Goal: Information Seeking & Learning: Learn about a topic

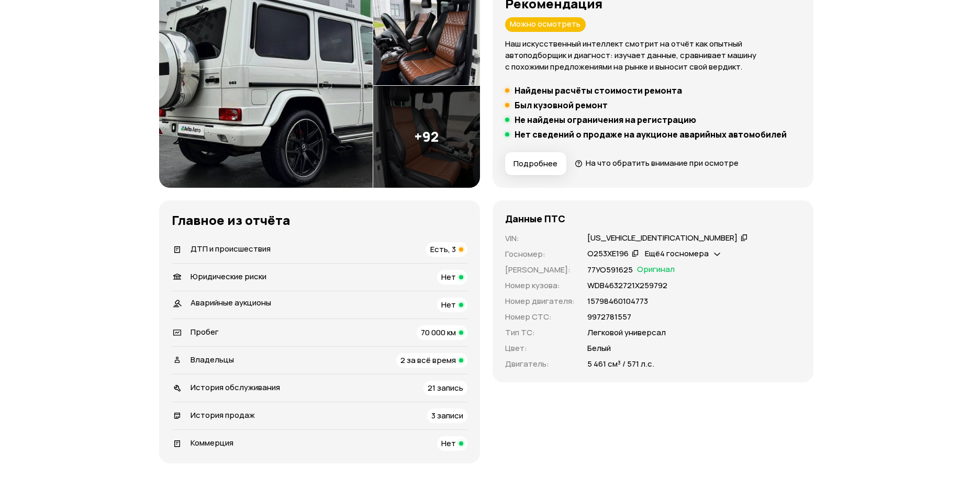
scroll to position [262, 0]
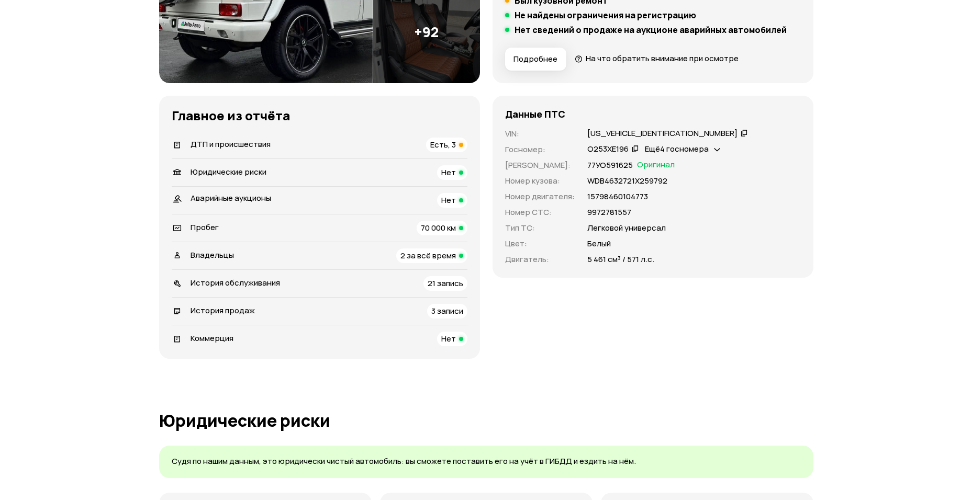
click at [229, 142] on span "ДТП и происшествия" at bounding box center [230, 144] width 80 height 11
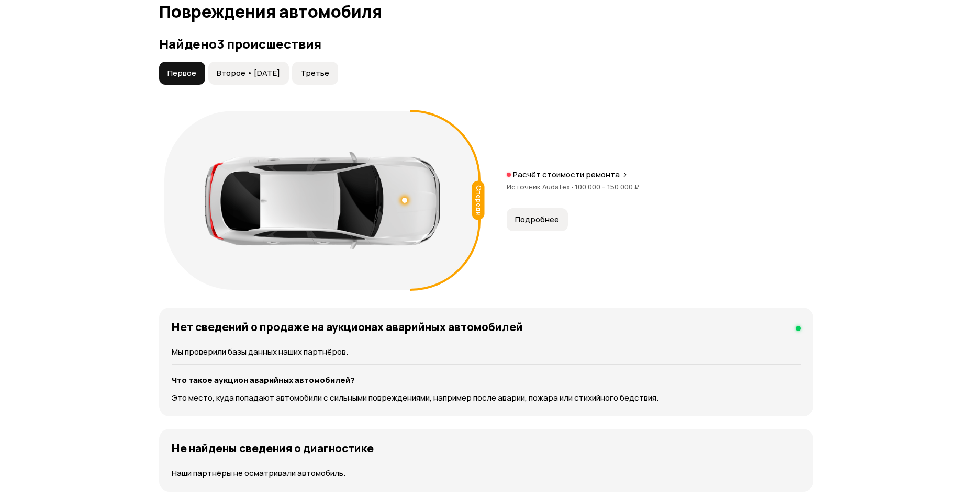
scroll to position [1084, 0]
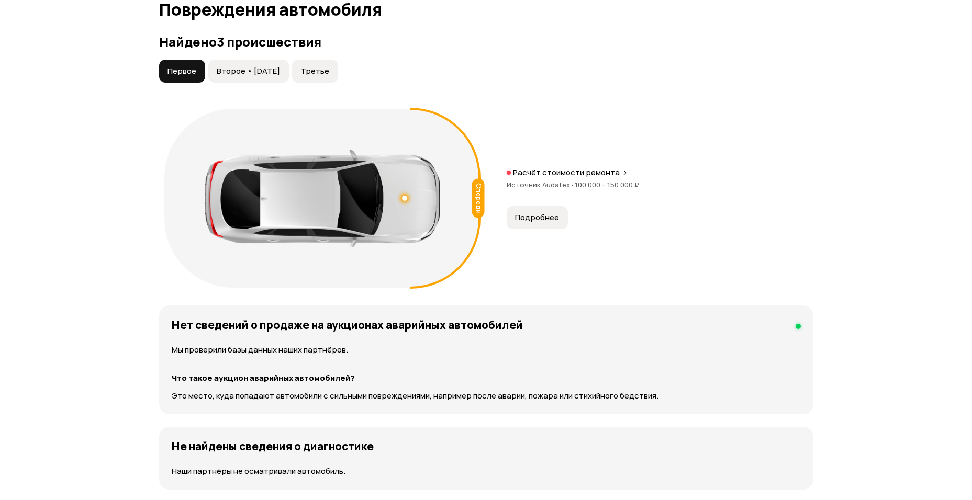
click at [249, 70] on span "Второе • [DATE]" at bounding box center [248, 71] width 63 height 10
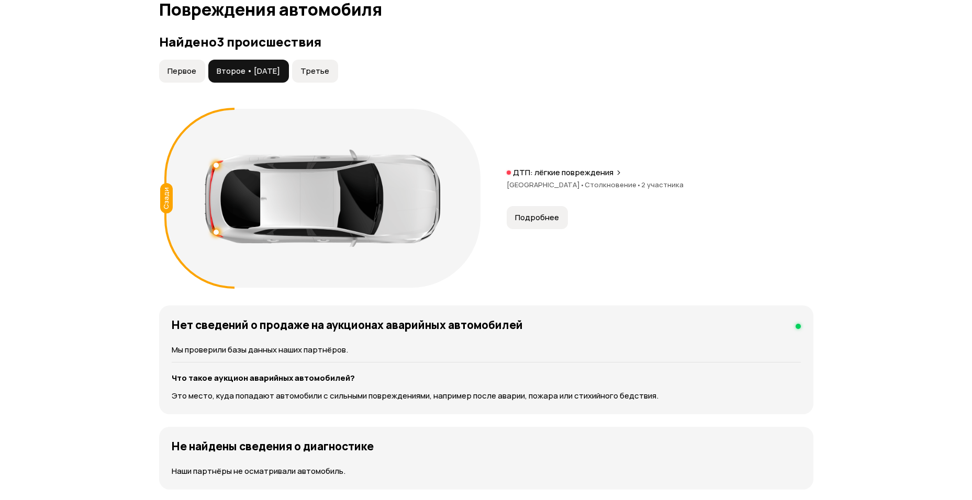
click at [327, 74] on span "Третье" at bounding box center [314, 71] width 29 height 10
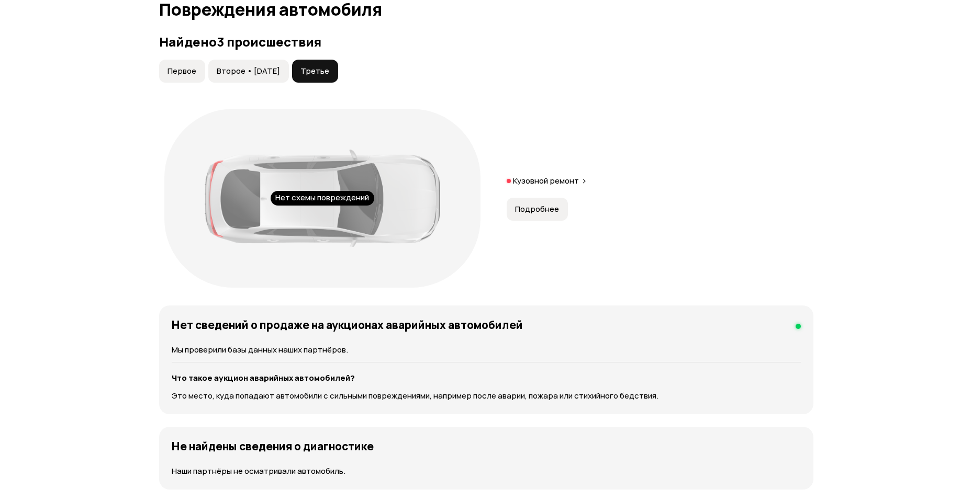
click at [535, 212] on span "Подробнее" at bounding box center [537, 209] width 44 height 10
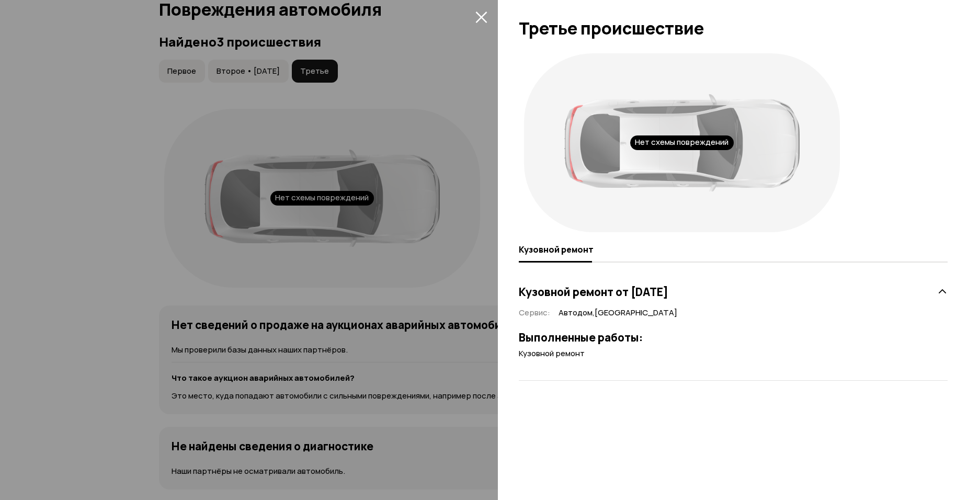
click at [373, 224] on div at bounding box center [489, 250] width 979 height 500
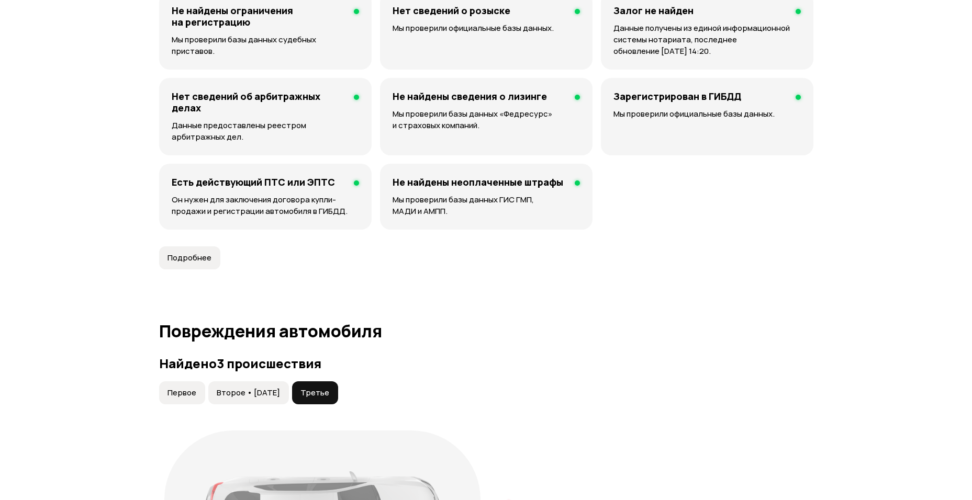
scroll to position [875, 0]
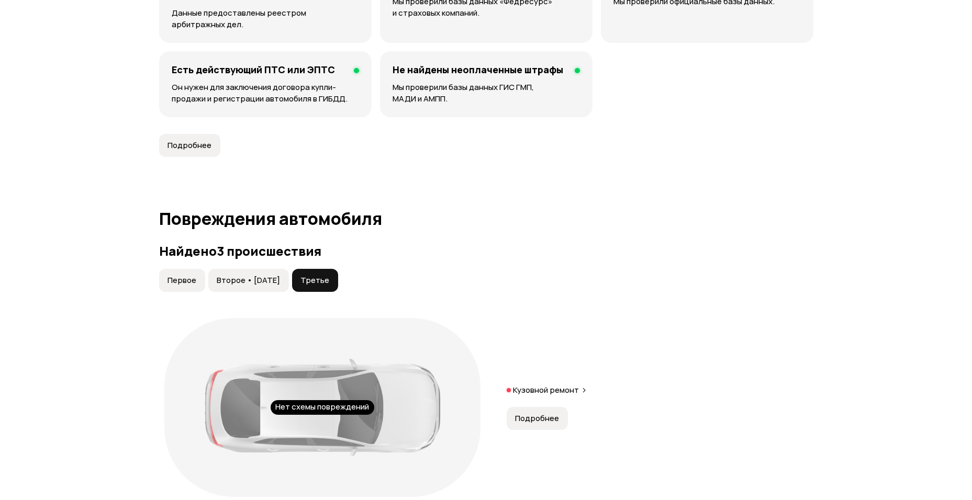
click at [184, 278] on span "Первое" at bounding box center [181, 280] width 29 height 10
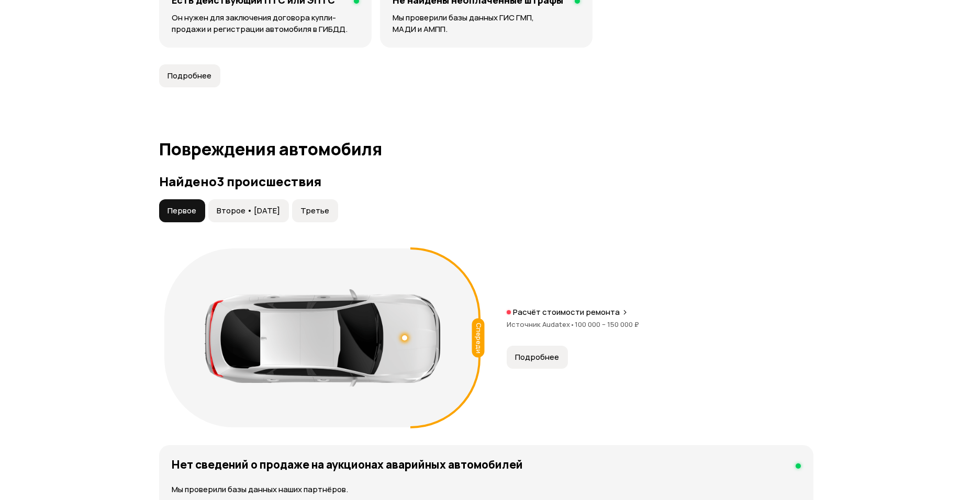
scroll to position [1084, 0]
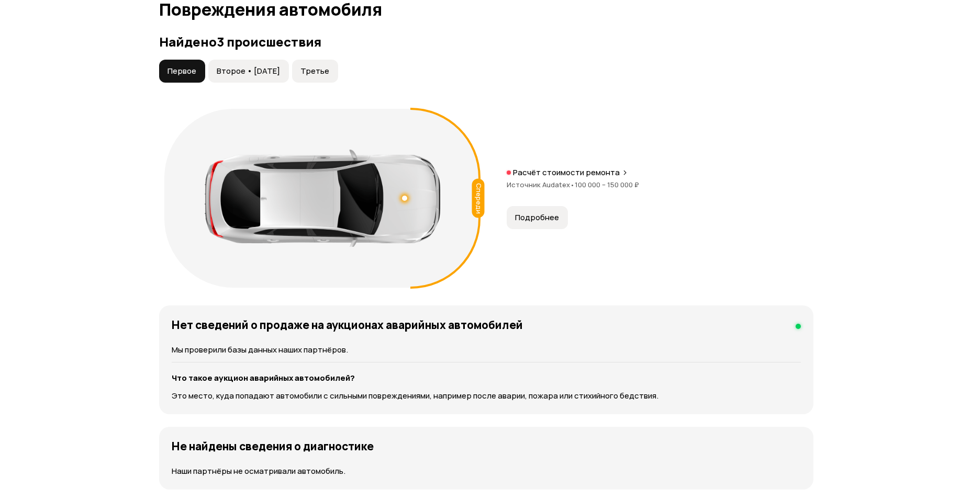
click at [257, 66] on span "Второе • [DATE]" at bounding box center [248, 71] width 63 height 10
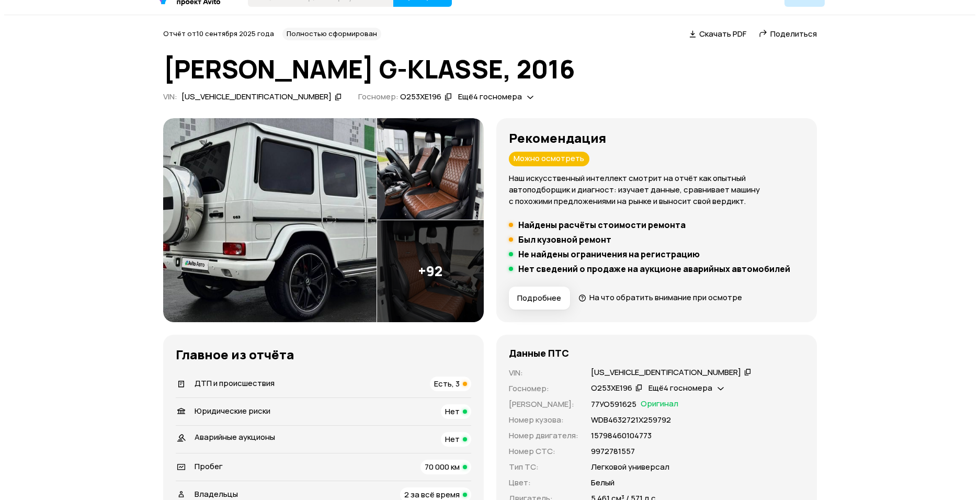
scroll to position [0, 0]
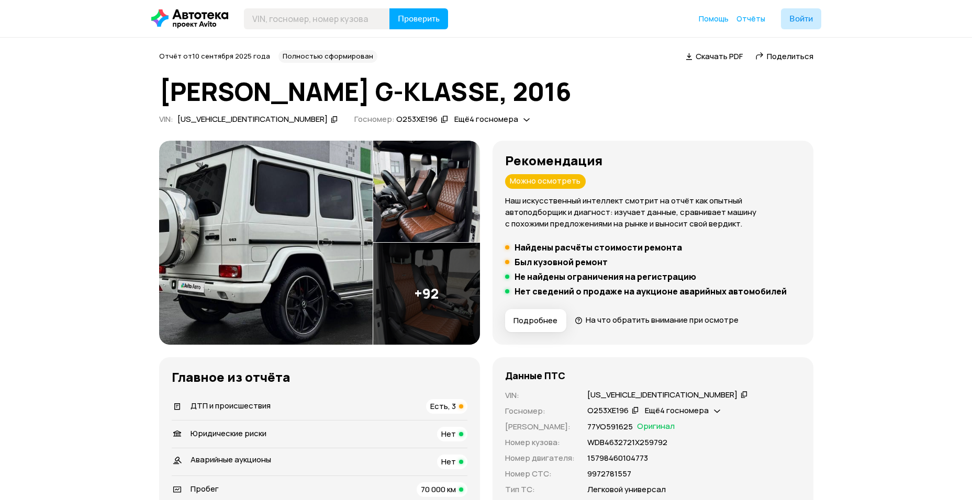
click at [230, 297] on img at bounding box center [265, 243] width 213 height 204
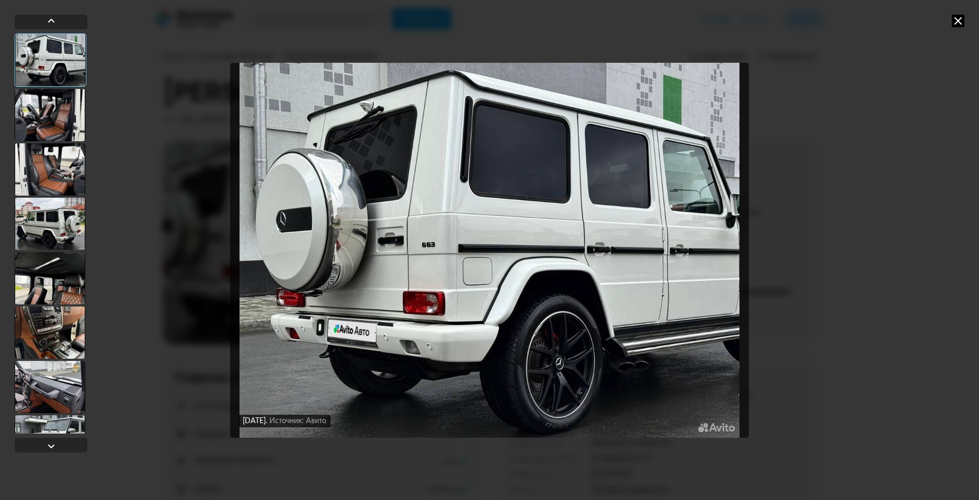
click at [50, 221] on div at bounding box center [50, 224] width 71 height 52
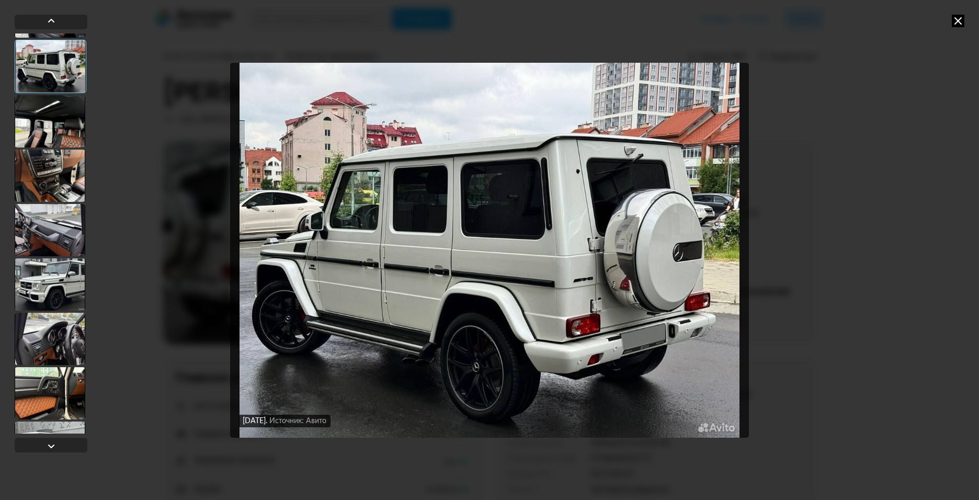
scroll to position [209, 0]
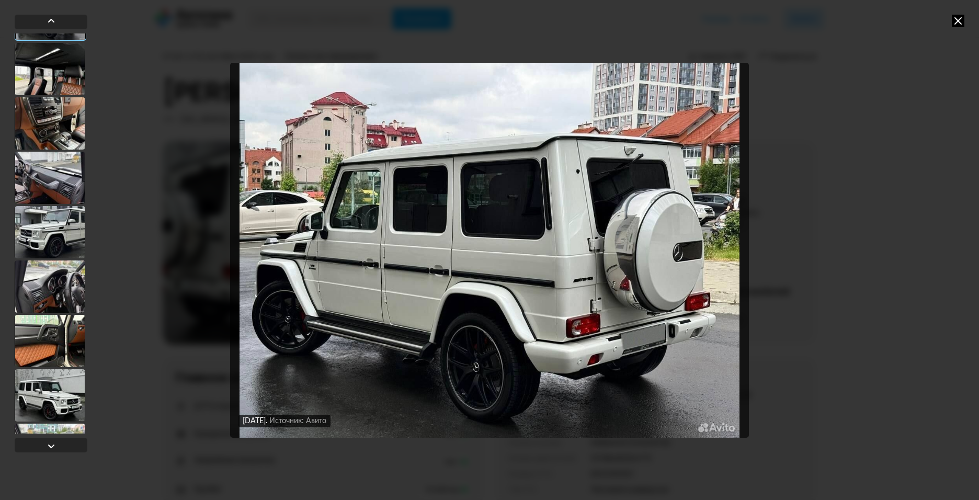
click at [54, 237] on div at bounding box center [50, 232] width 71 height 52
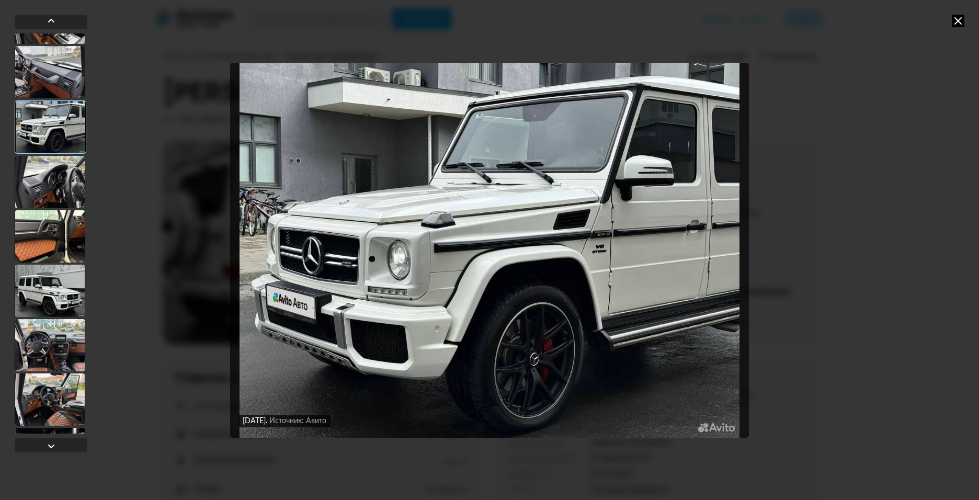
scroll to position [366, 0]
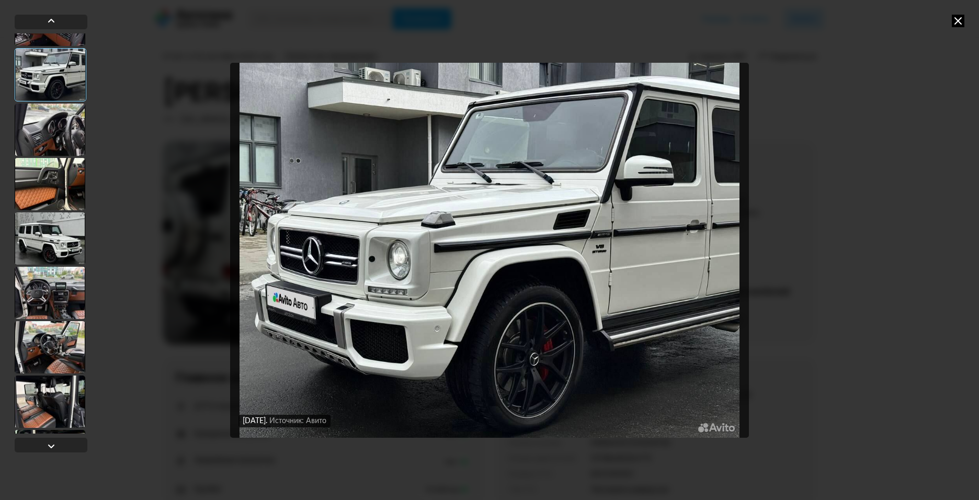
click at [61, 255] on div at bounding box center [50, 238] width 71 height 52
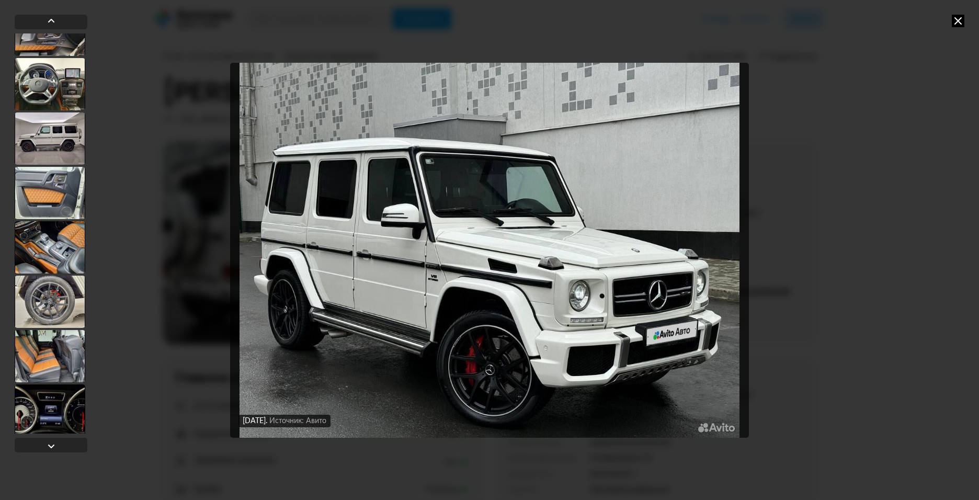
scroll to position [1046, 0]
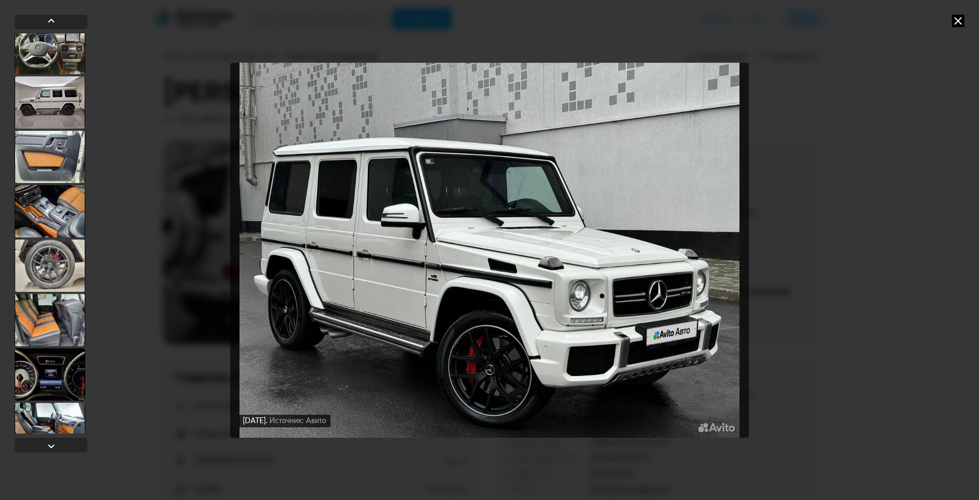
click at [53, 263] on div at bounding box center [50, 266] width 71 height 52
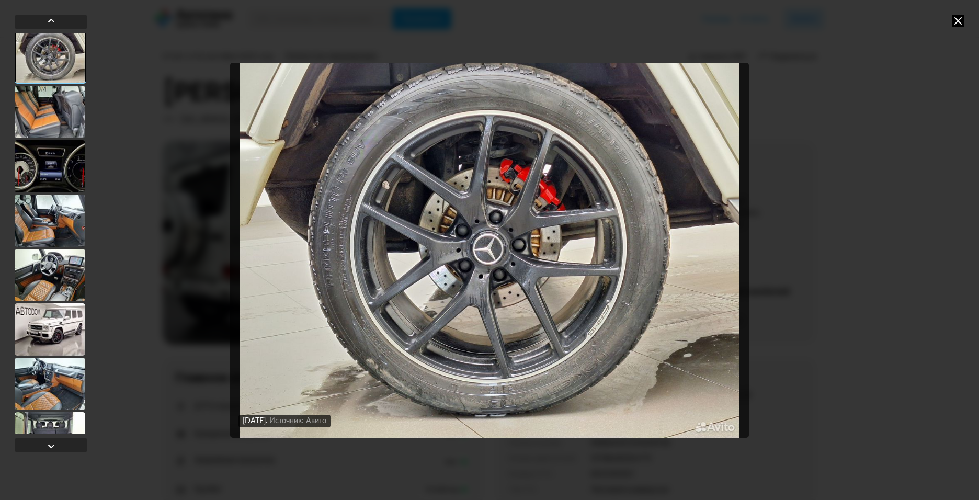
scroll to position [1359, 0]
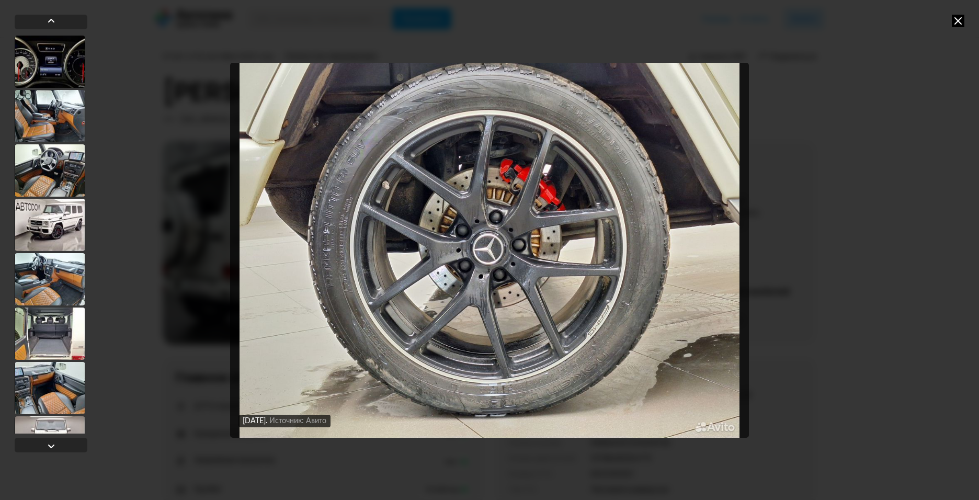
click at [57, 229] on div at bounding box center [50, 225] width 71 height 52
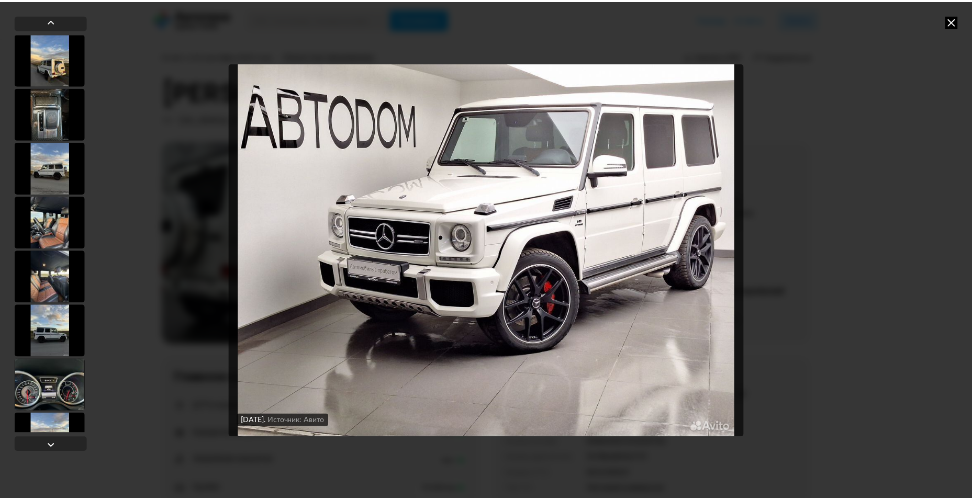
scroll to position [3974, 0]
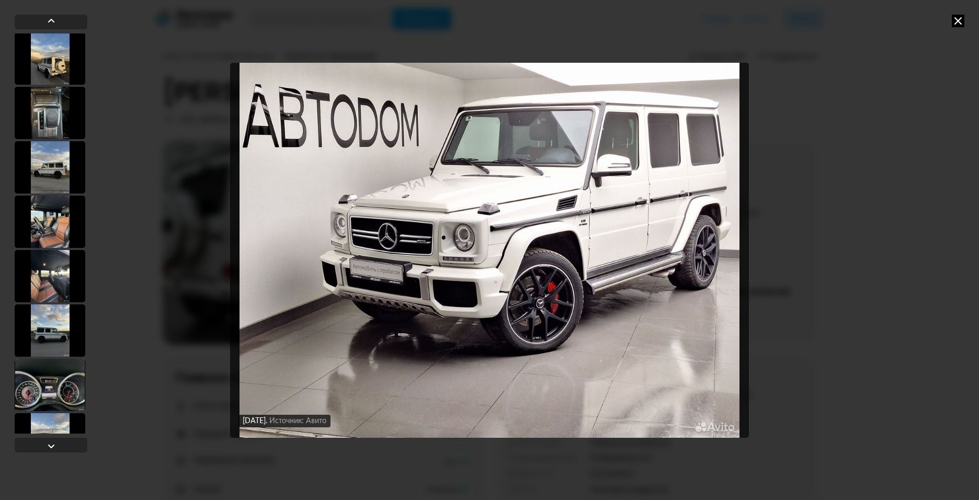
click at [954, 20] on icon at bounding box center [958, 21] width 13 height 13
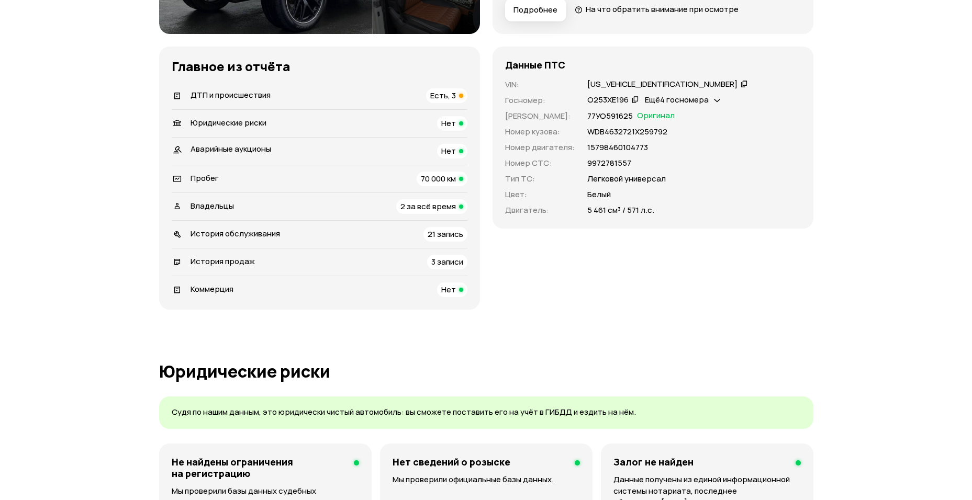
scroll to position [209, 0]
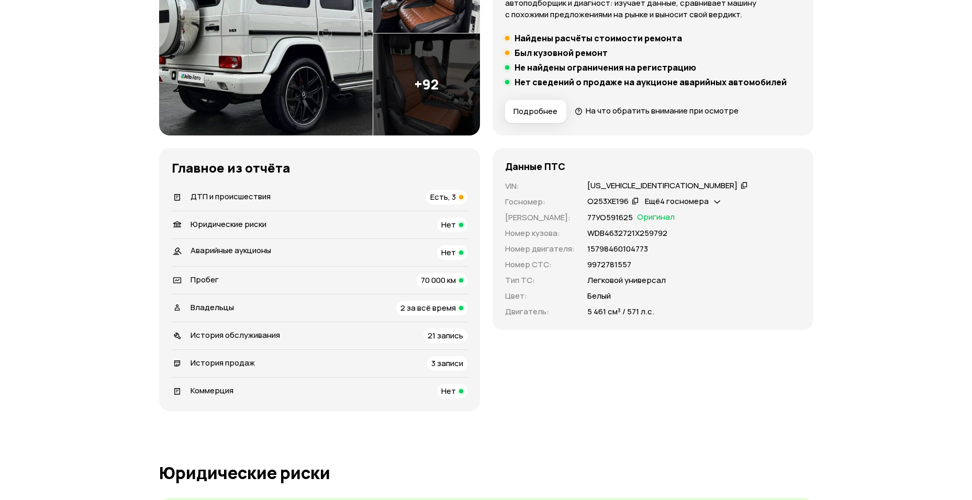
click at [418, 310] on span "2 за всё время" at bounding box center [427, 307] width 55 height 11
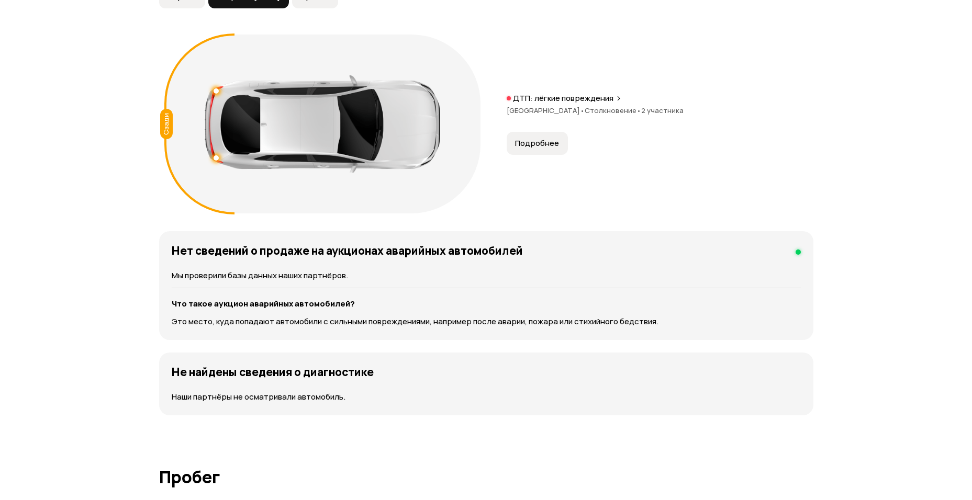
scroll to position [1029, 0]
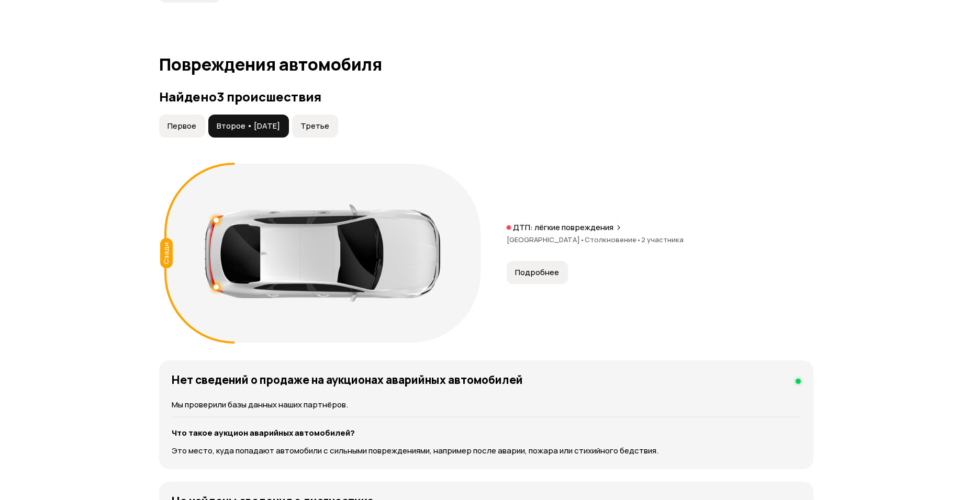
click at [184, 127] on span "Первое" at bounding box center [181, 126] width 29 height 10
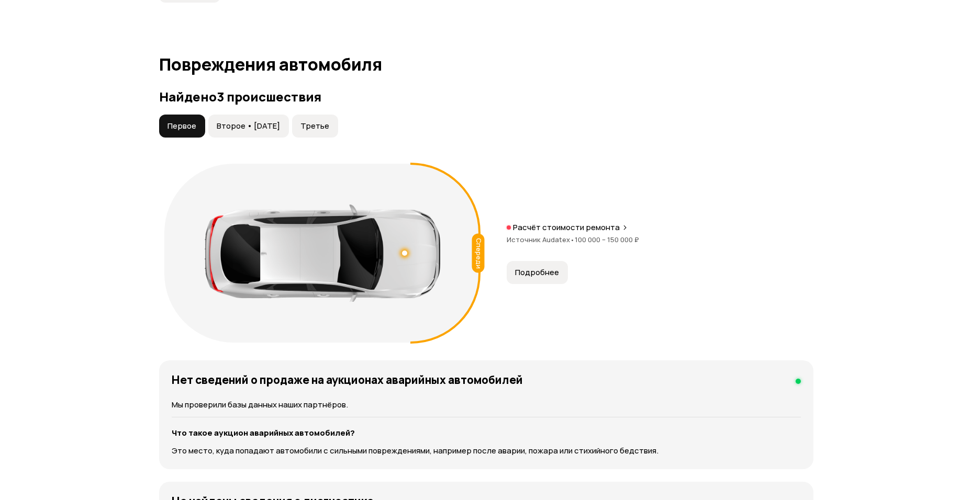
click at [232, 122] on span "Второе • [DATE]" at bounding box center [248, 126] width 63 height 10
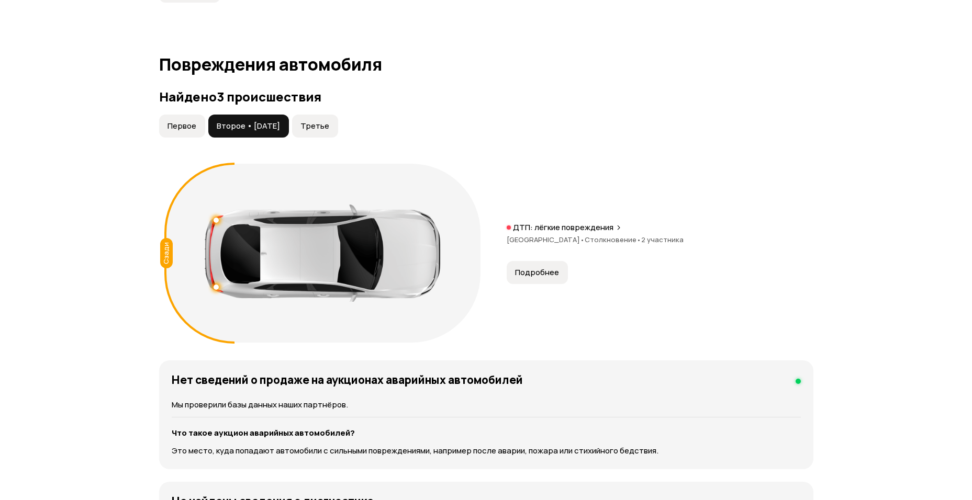
click at [542, 266] on button "Подробнее" at bounding box center [536, 272] width 61 height 23
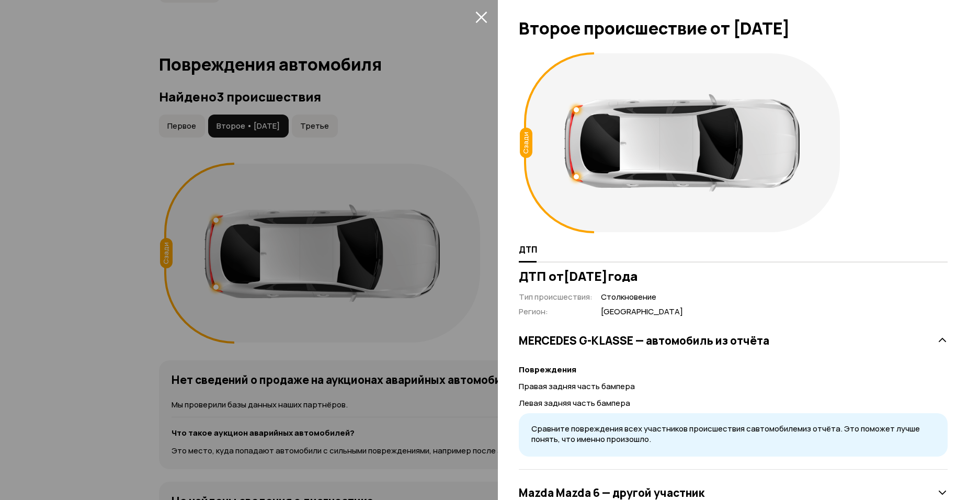
click at [407, 110] on div at bounding box center [489, 250] width 979 height 500
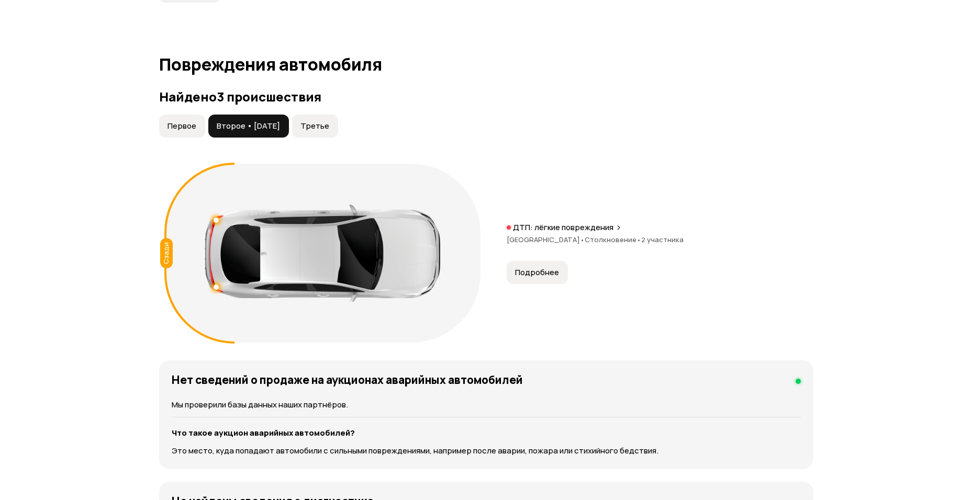
click at [329, 128] on span "Третье" at bounding box center [314, 126] width 29 height 10
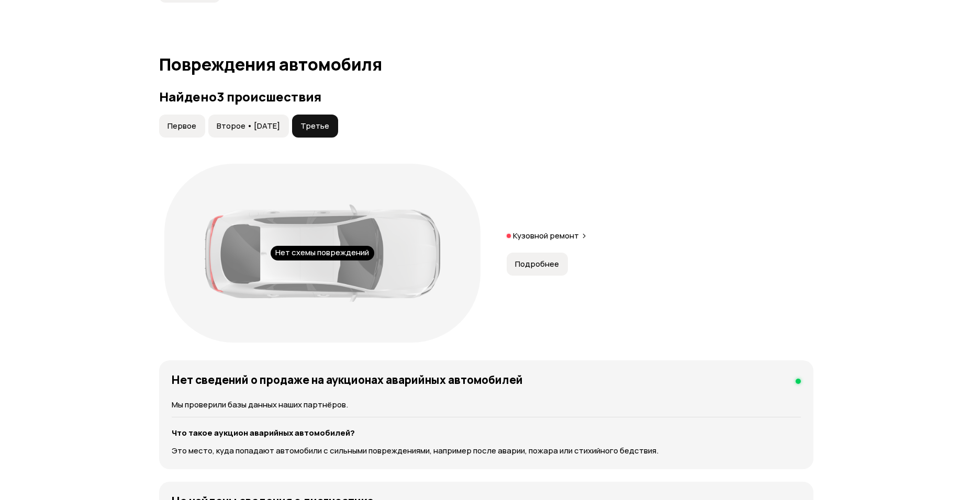
click at [544, 265] on span "Подробнее" at bounding box center [537, 264] width 44 height 10
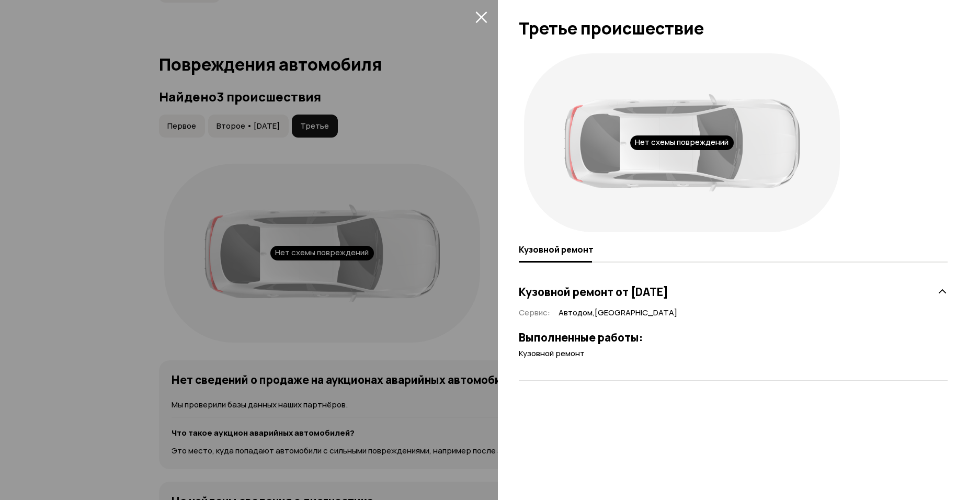
click at [425, 122] on div at bounding box center [489, 250] width 979 height 500
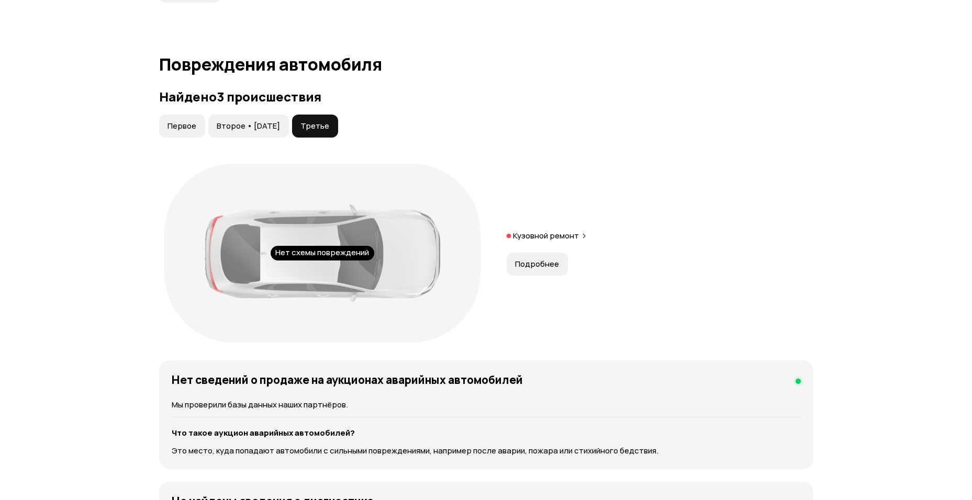
click at [162, 130] on button "Первое" at bounding box center [182, 126] width 46 height 23
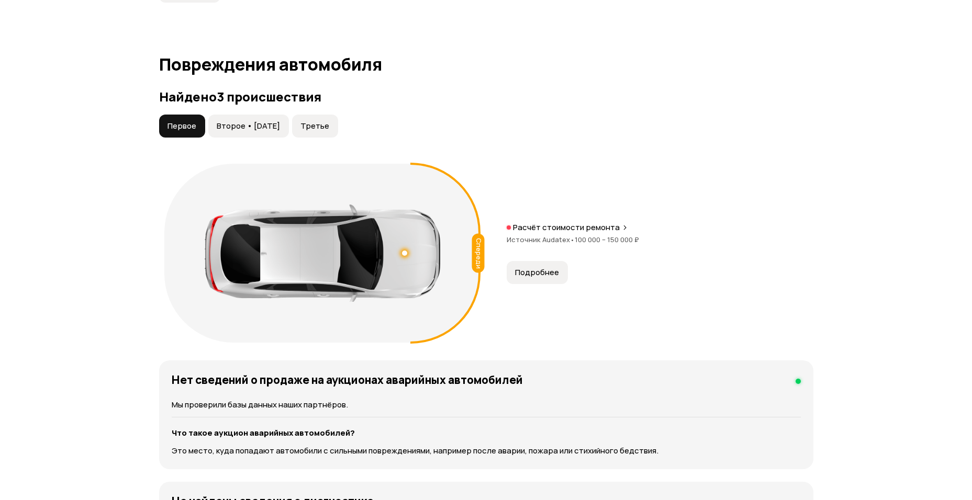
click at [531, 270] on span "Подробнее" at bounding box center [537, 272] width 44 height 10
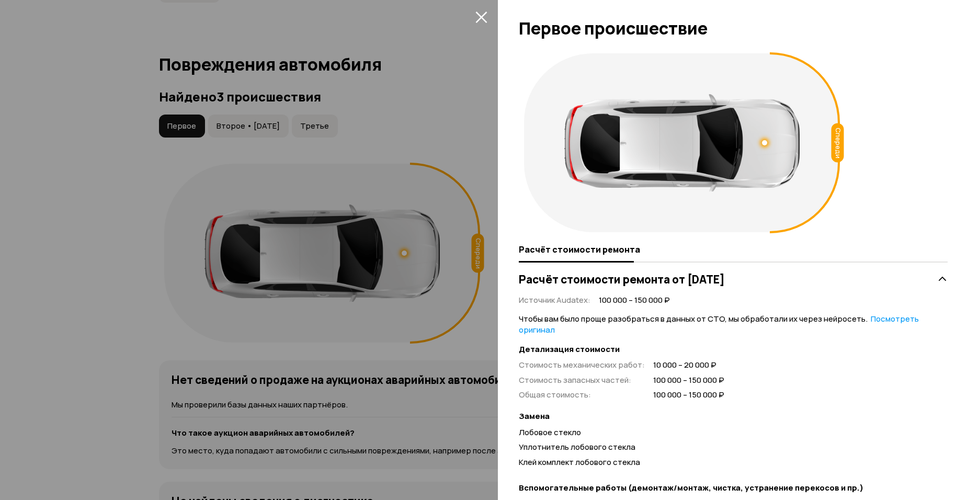
drag, startPoint x: 144, startPoint y: 303, endPoint x: 142, endPoint y: 298, distance: 6.1
click at [142, 302] on div at bounding box center [489, 250] width 979 height 500
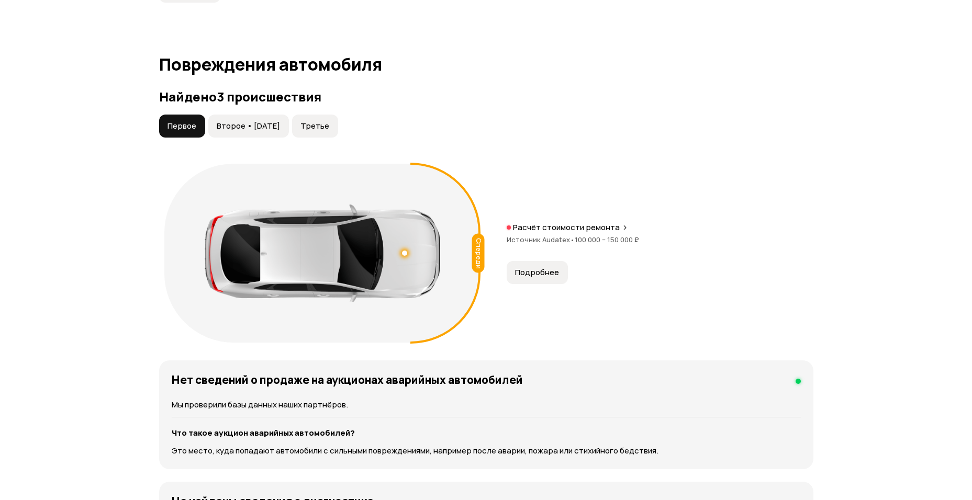
click at [280, 129] on span "Второе • [DATE]" at bounding box center [248, 126] width 63 height 10
